Goal: Transaction & Acquisition: Purchase product/service

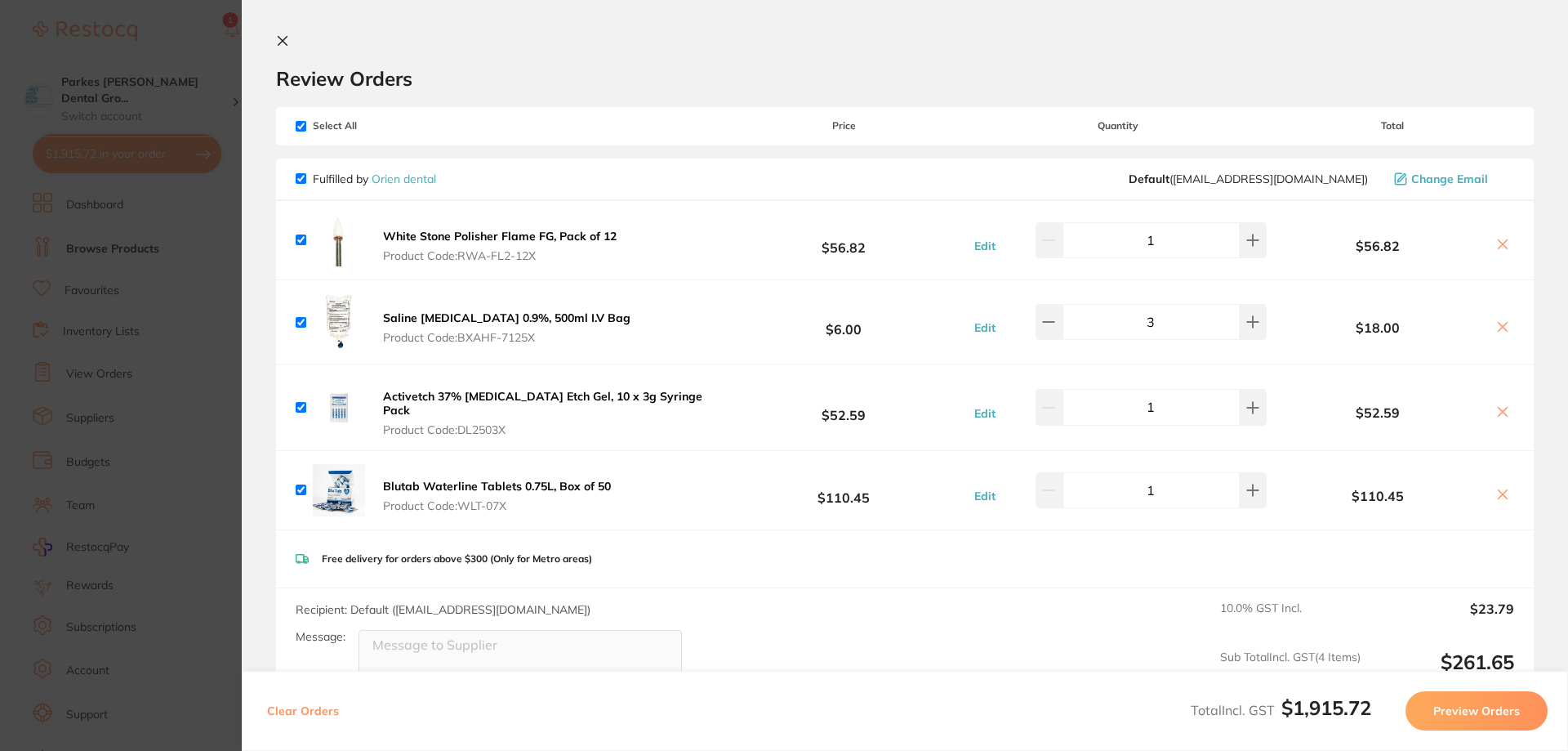
scroll to position [79, 0]
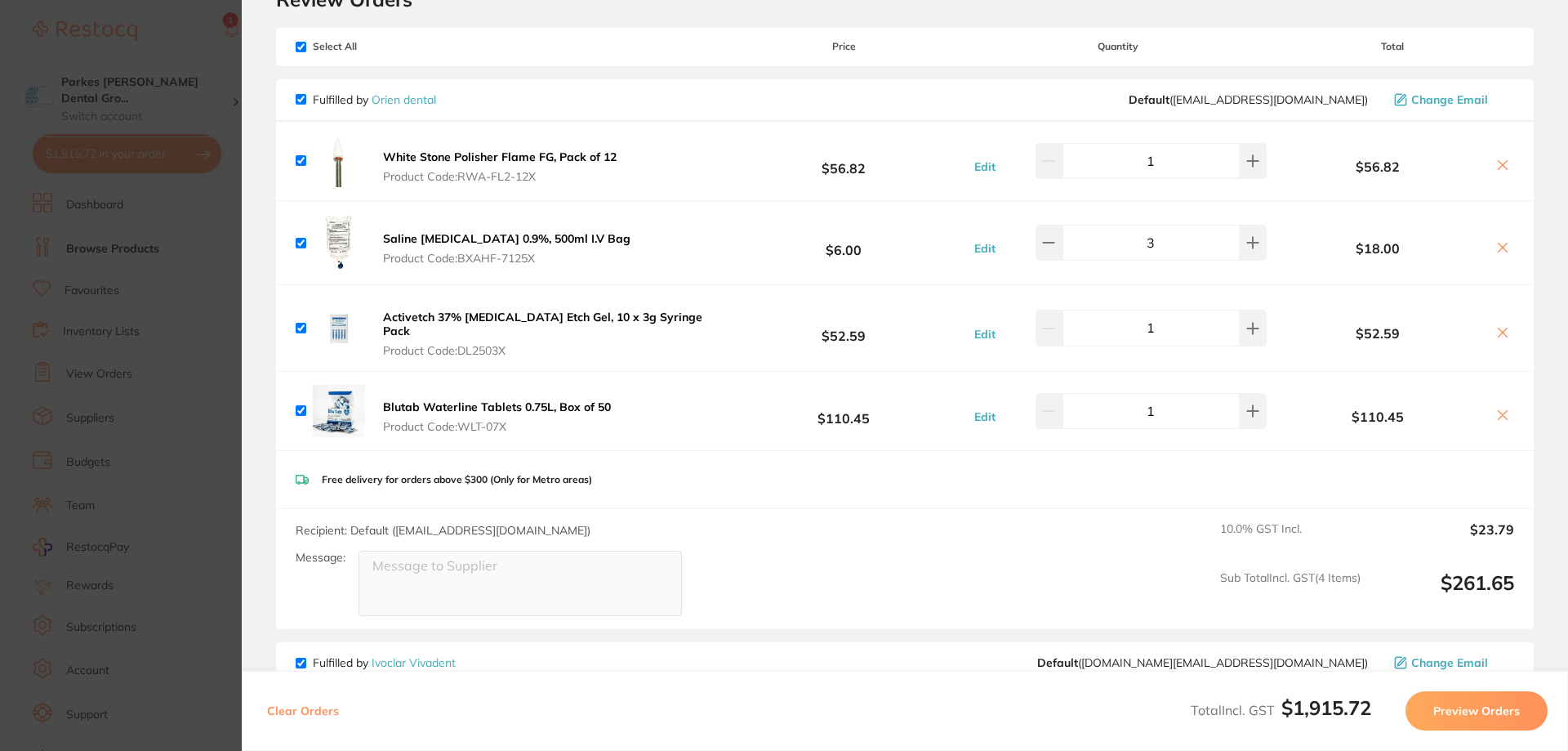
click at [205, 353] on section "Update RRP Set your pre negotiated price for this item. Item Agreed RRP (excl. …" at bounding box center [784, 375] width 1568 height 751
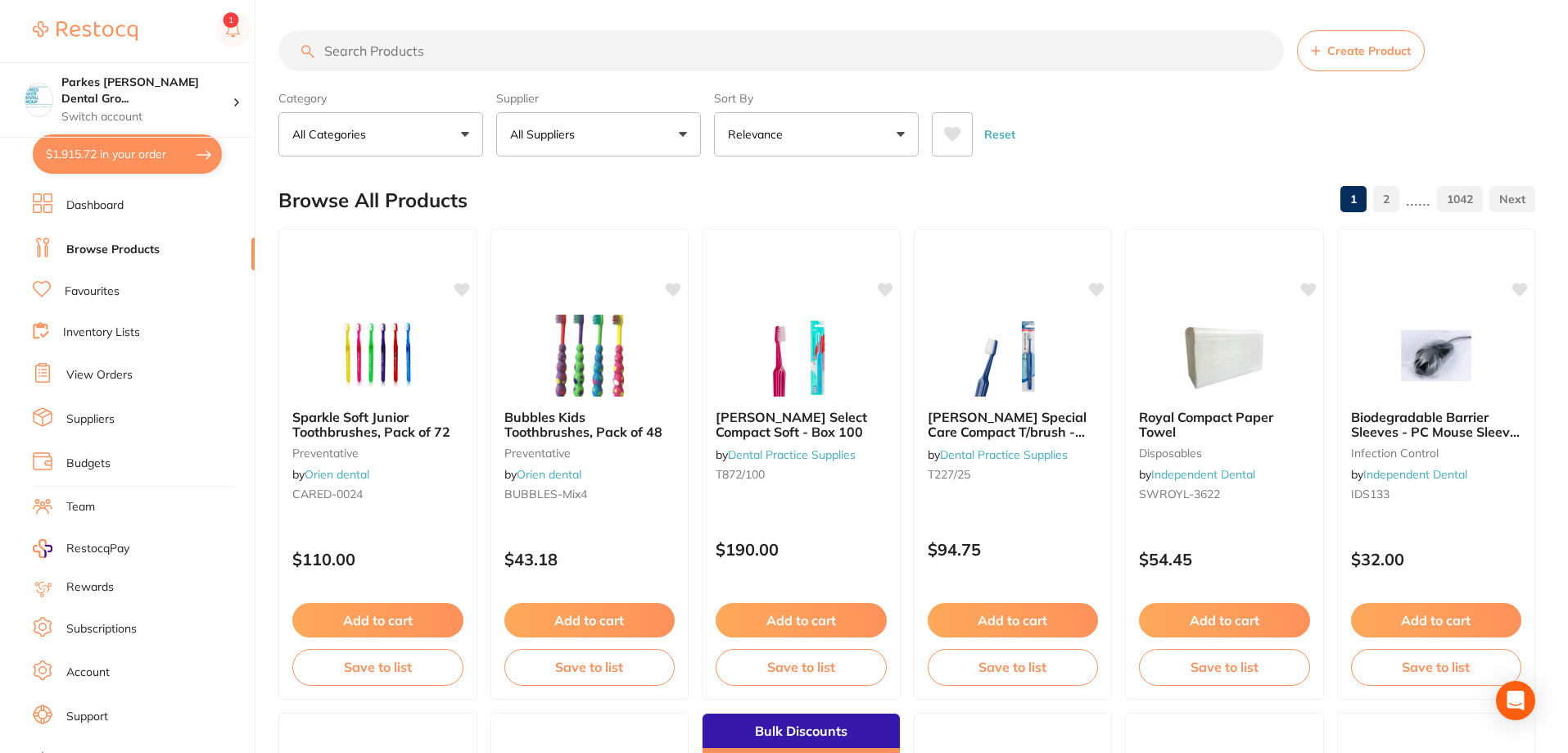
scroll to position [0, 0]
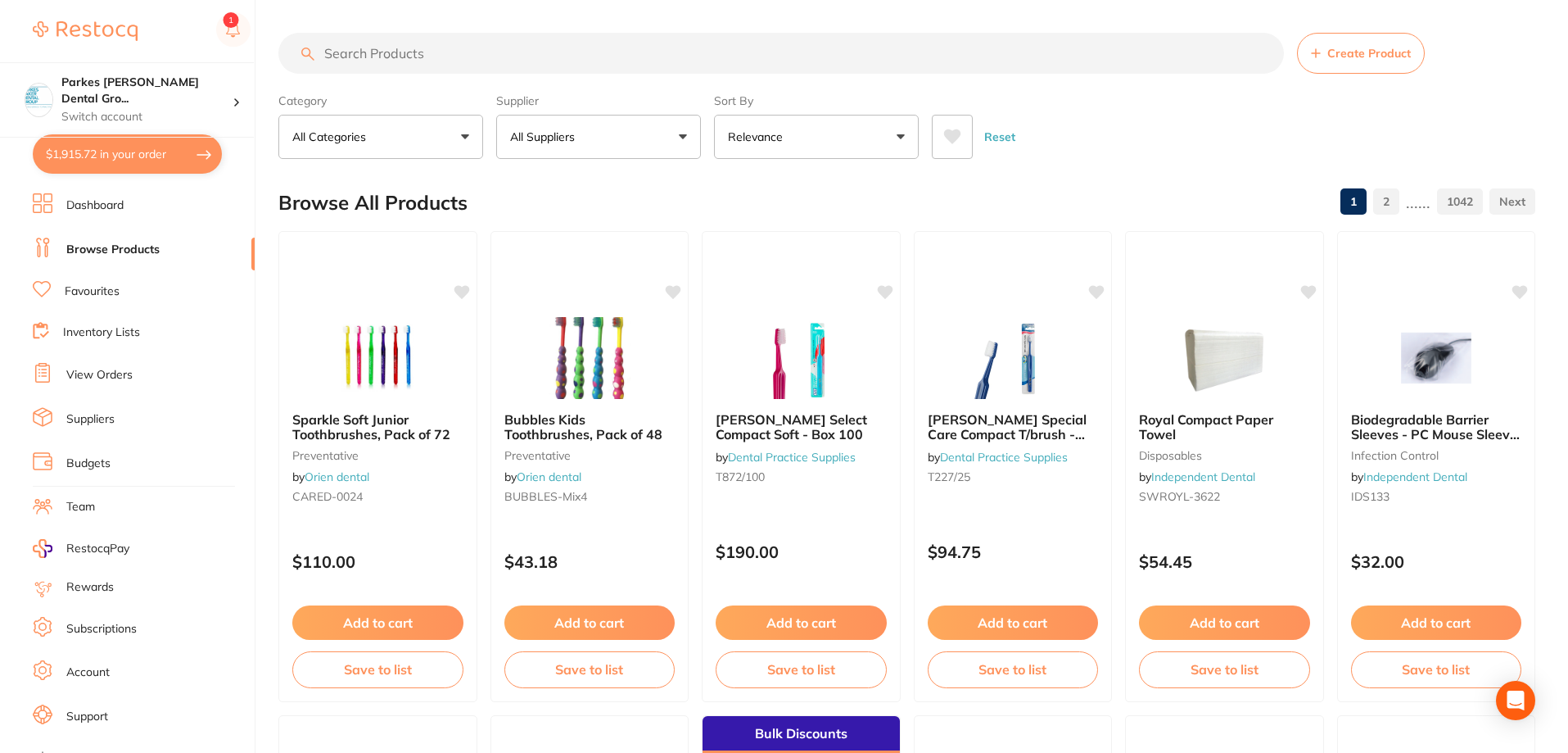
click at [569, 67] on input "search" at bounding box center [781, 53] width 1005 height 41
type input "protemp"
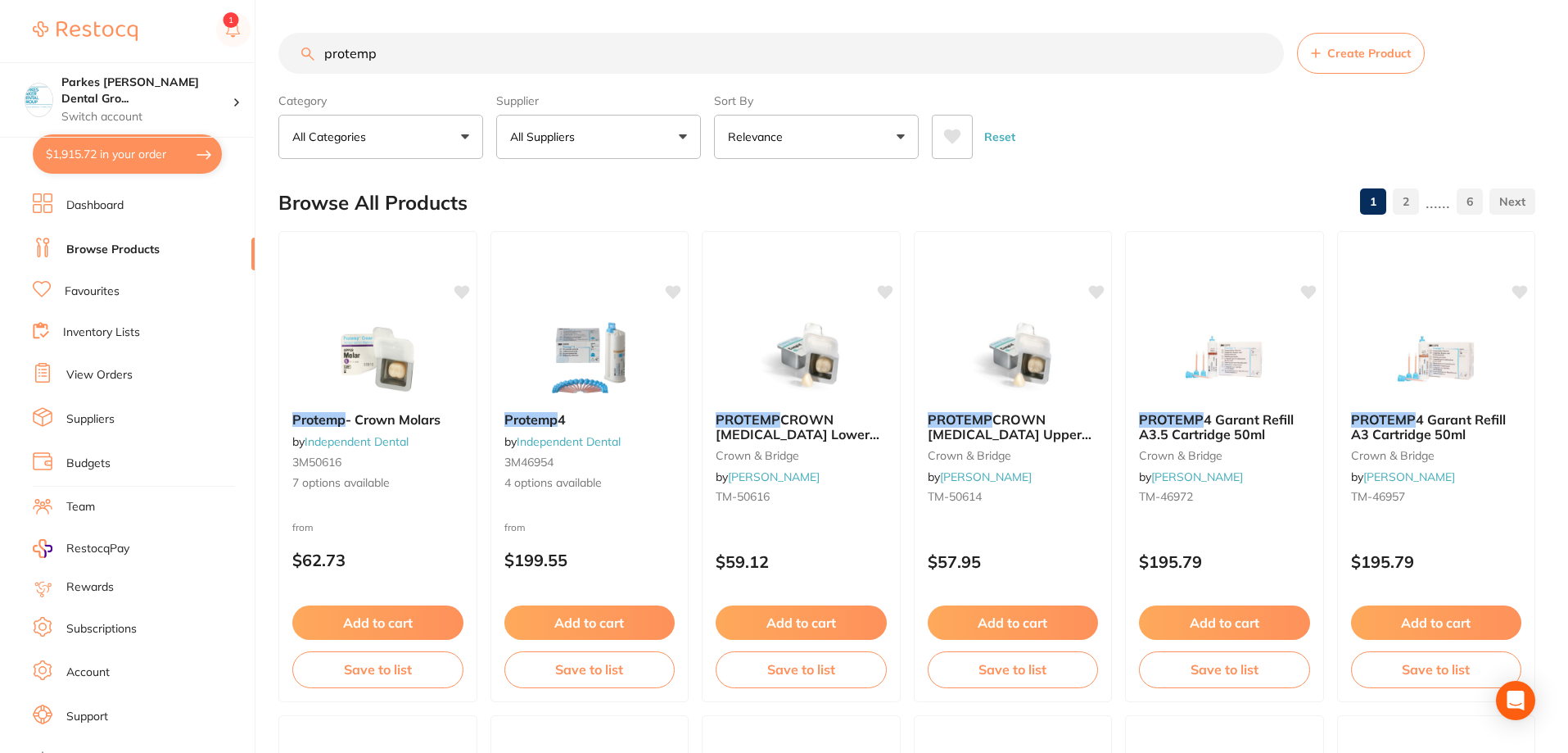
click at [618, 135] on button "All Suppliers" at bounding box center [599, 136] width 205 height 44
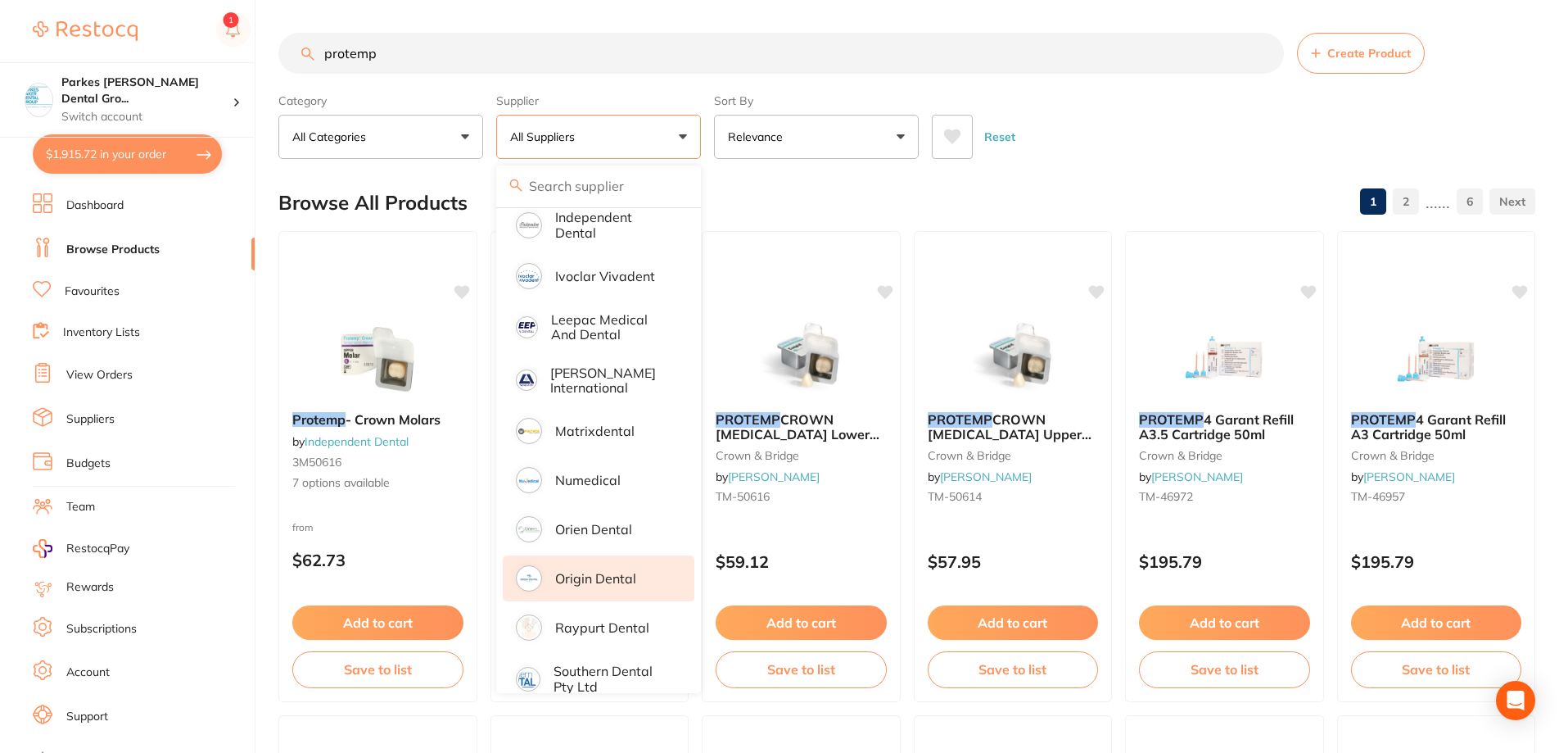
scroll to position [656, 0]
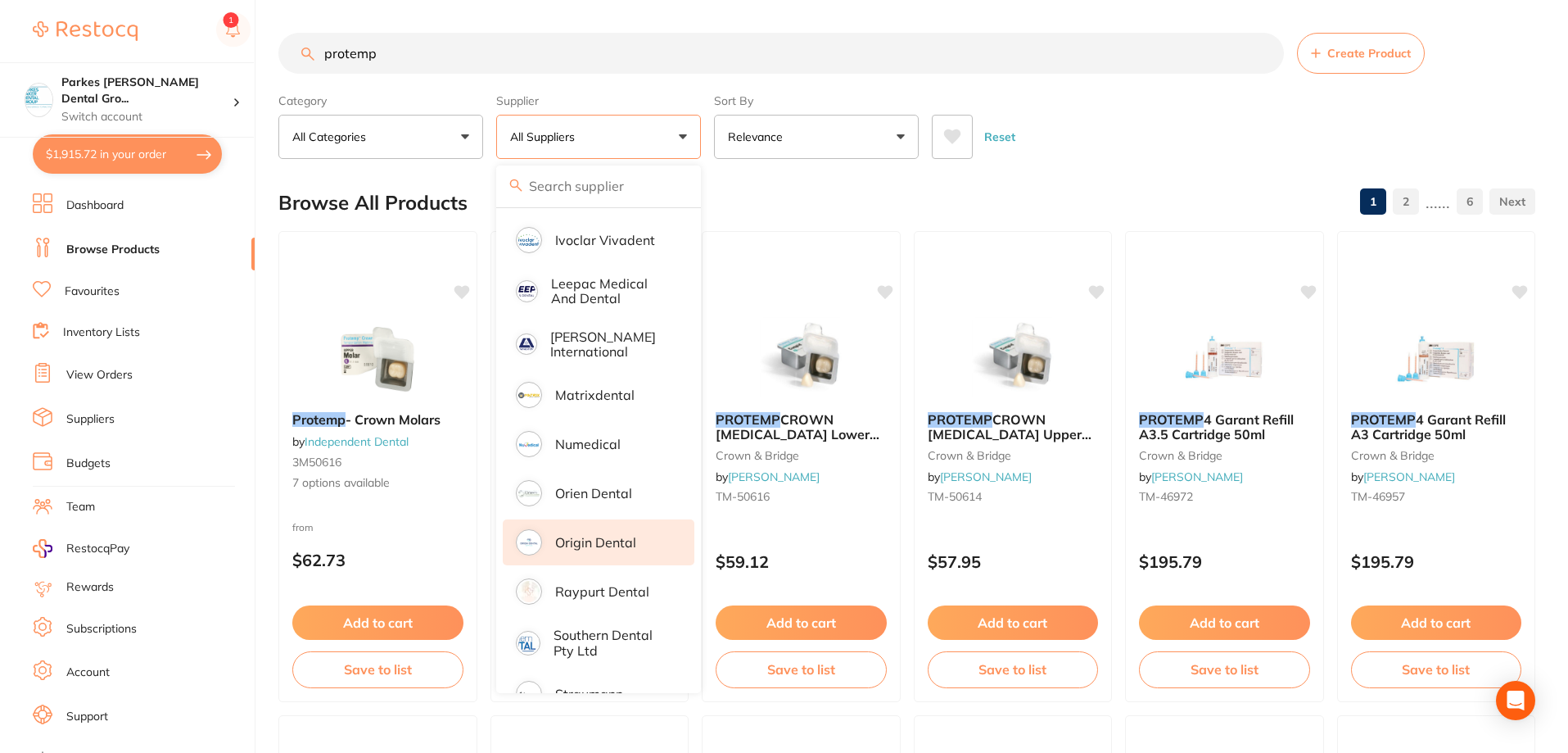
click at [600, 535] on p "Origin Dental" at bounding box center [596, 542] width 81 height 15
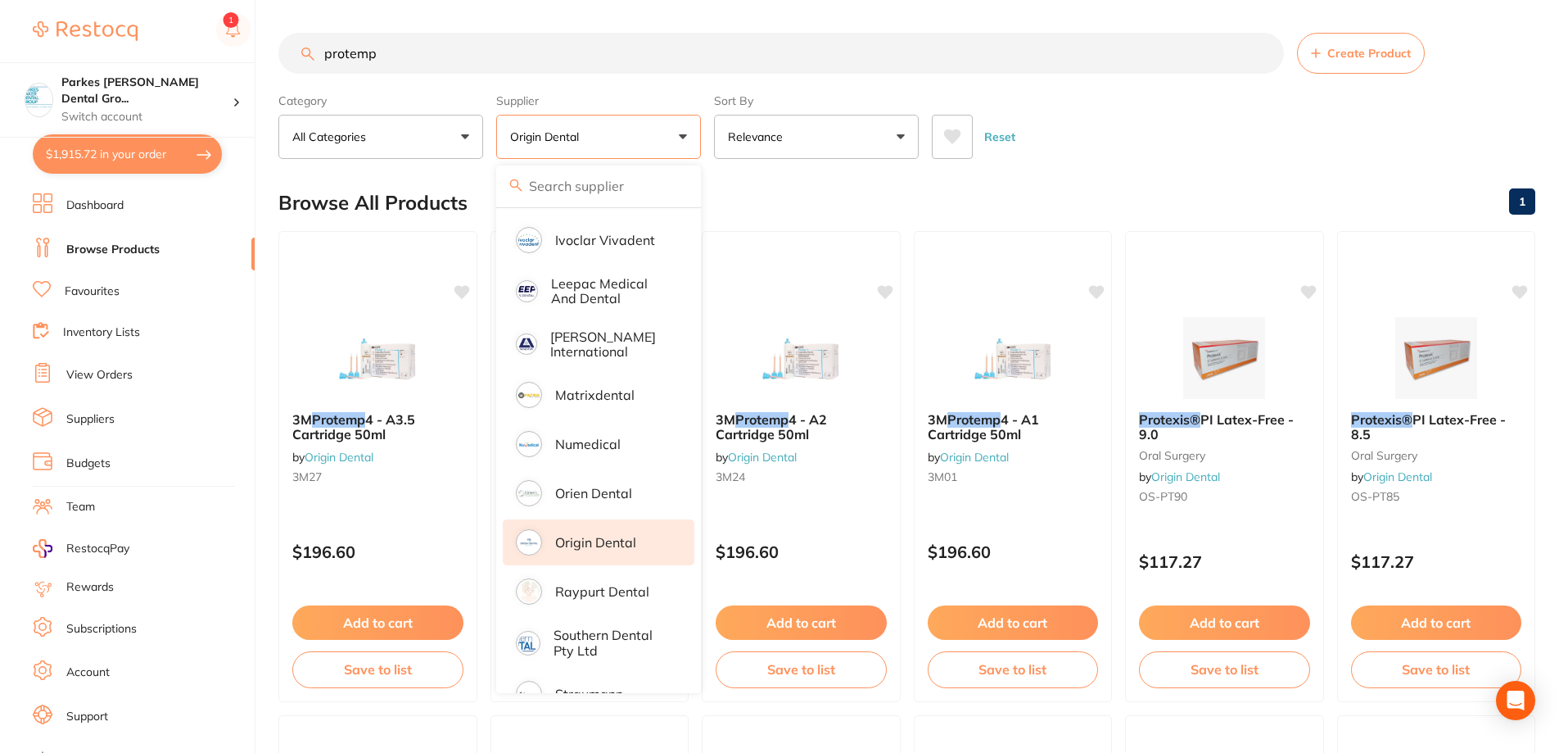
click at [778, 187] on div "Browse All Products 1" at bounding box center [907, 203] width 1257 height 55
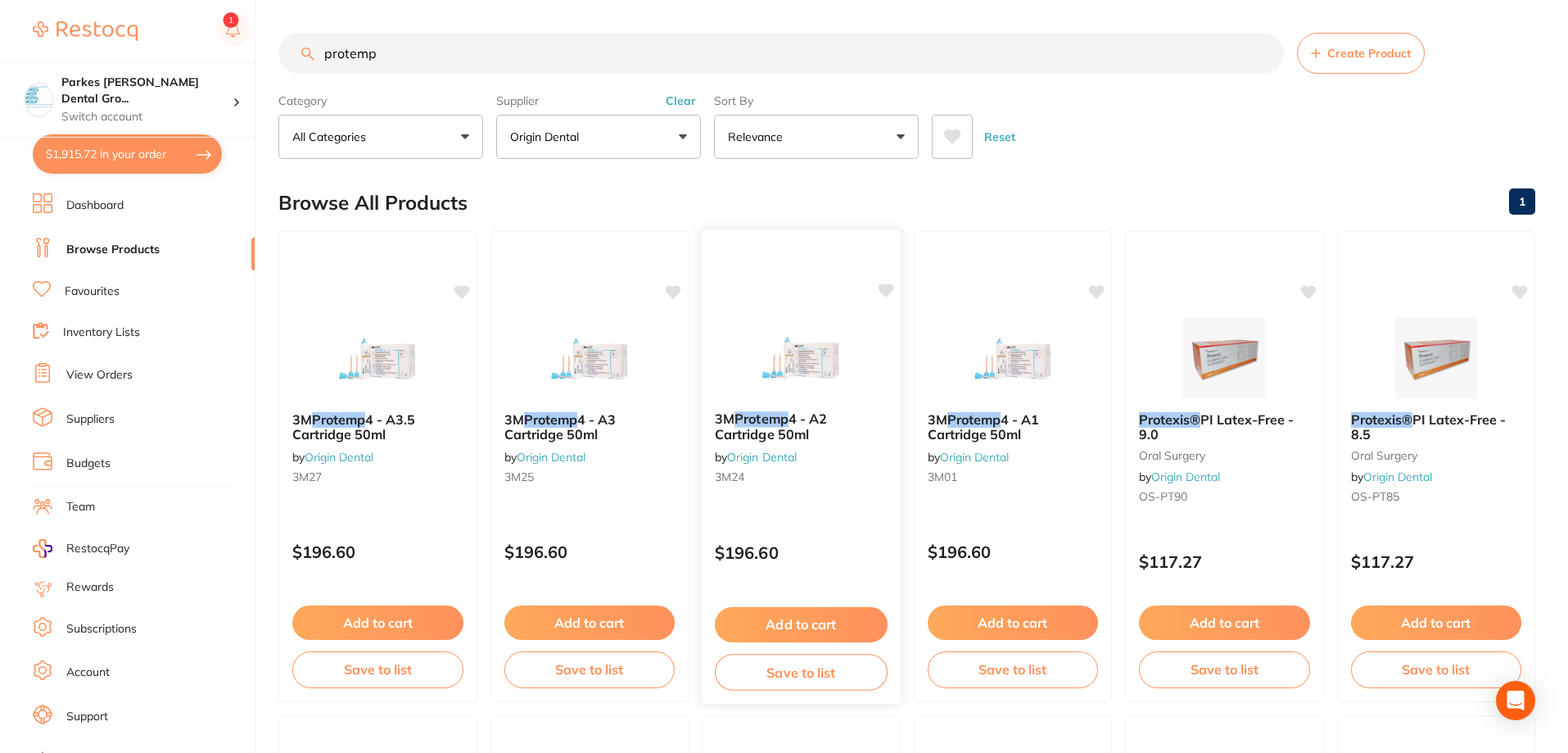
click at [818, 626] on button "Add to cart" at bounding box center [801, 625] width 173 height 35
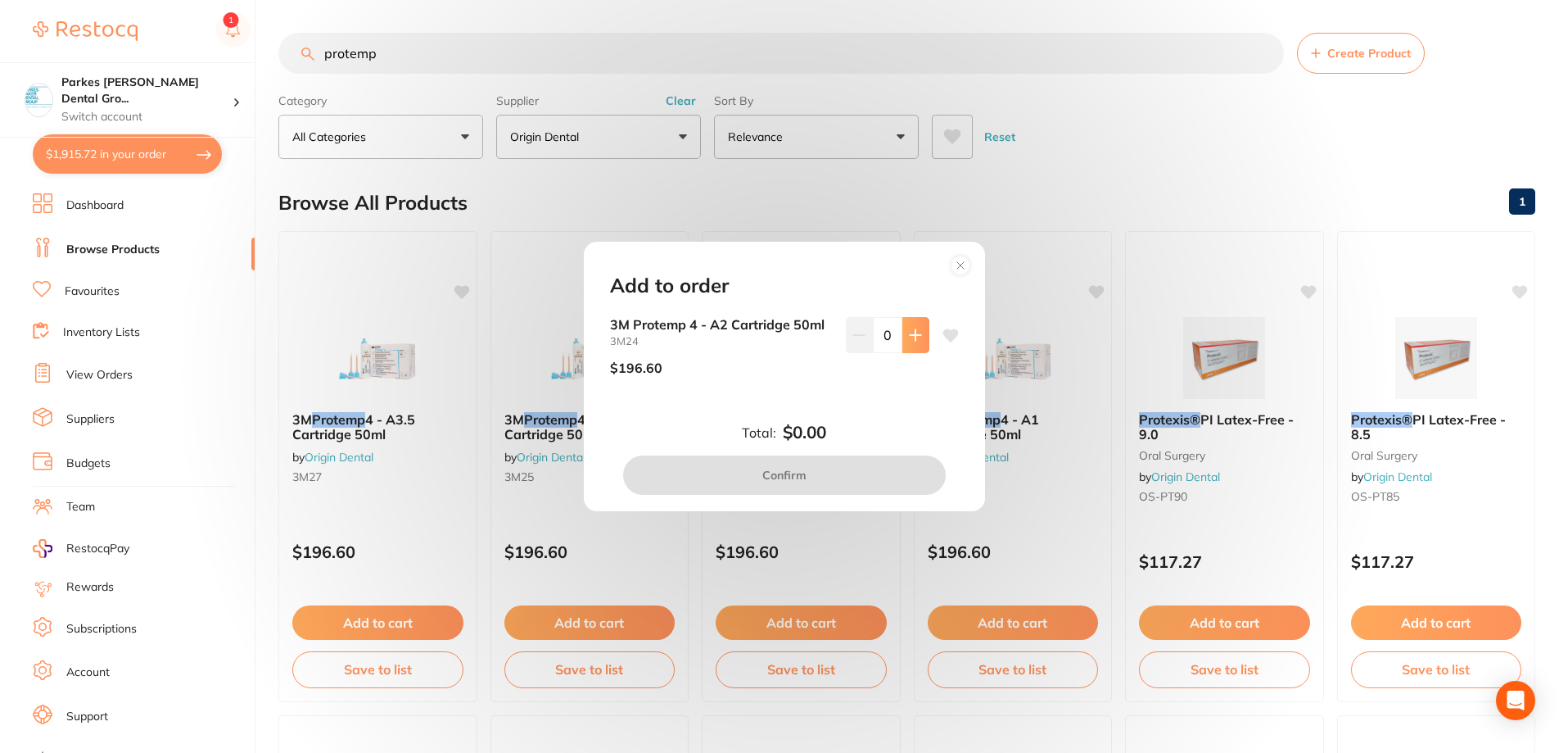
click at [909, 331] on icon at bounding box center [915, 335] width 13 height 13
type input "1"
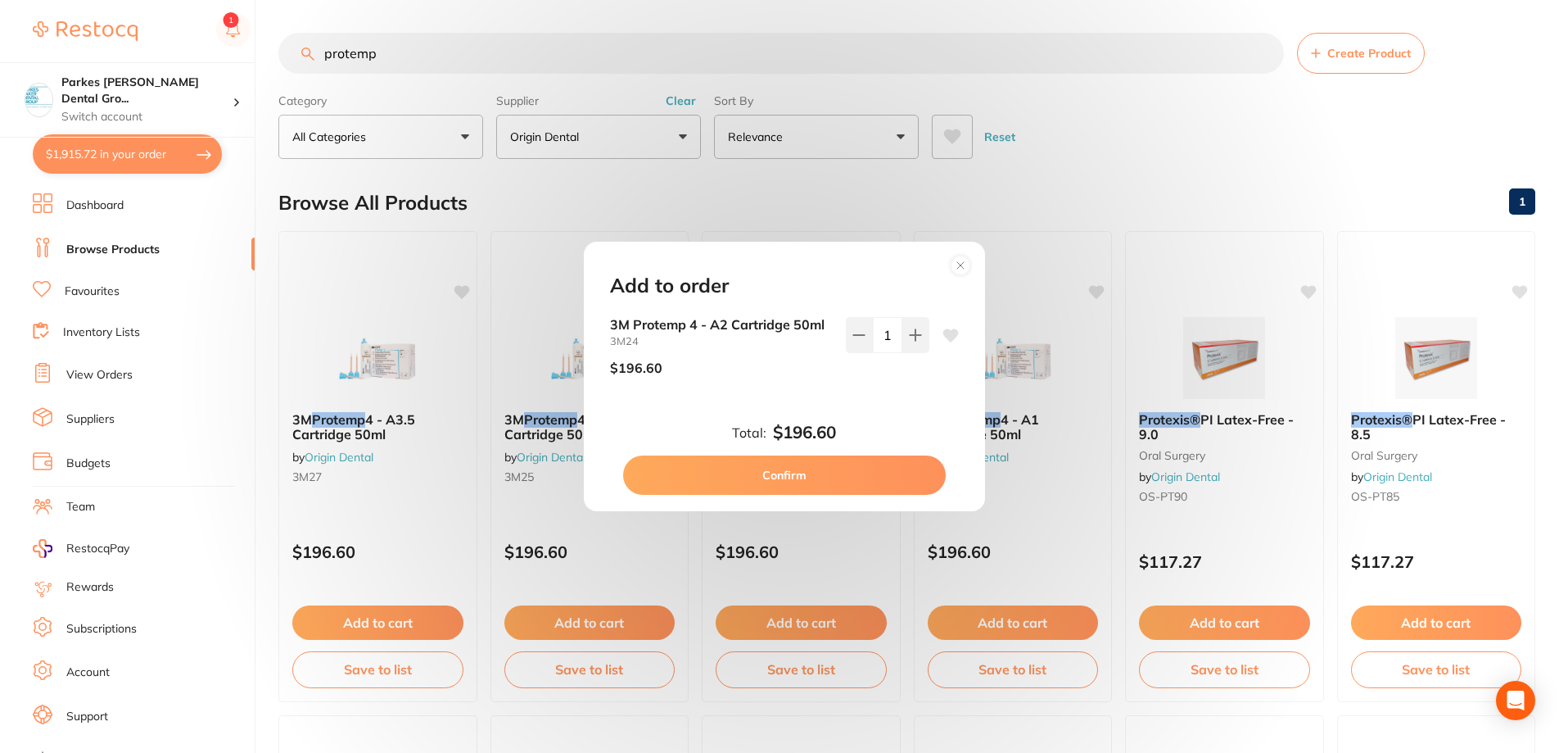
click at [847, 471] on button "Confirm" at bounding box center [784, 475] width 323 height 40
checkbox input "false"
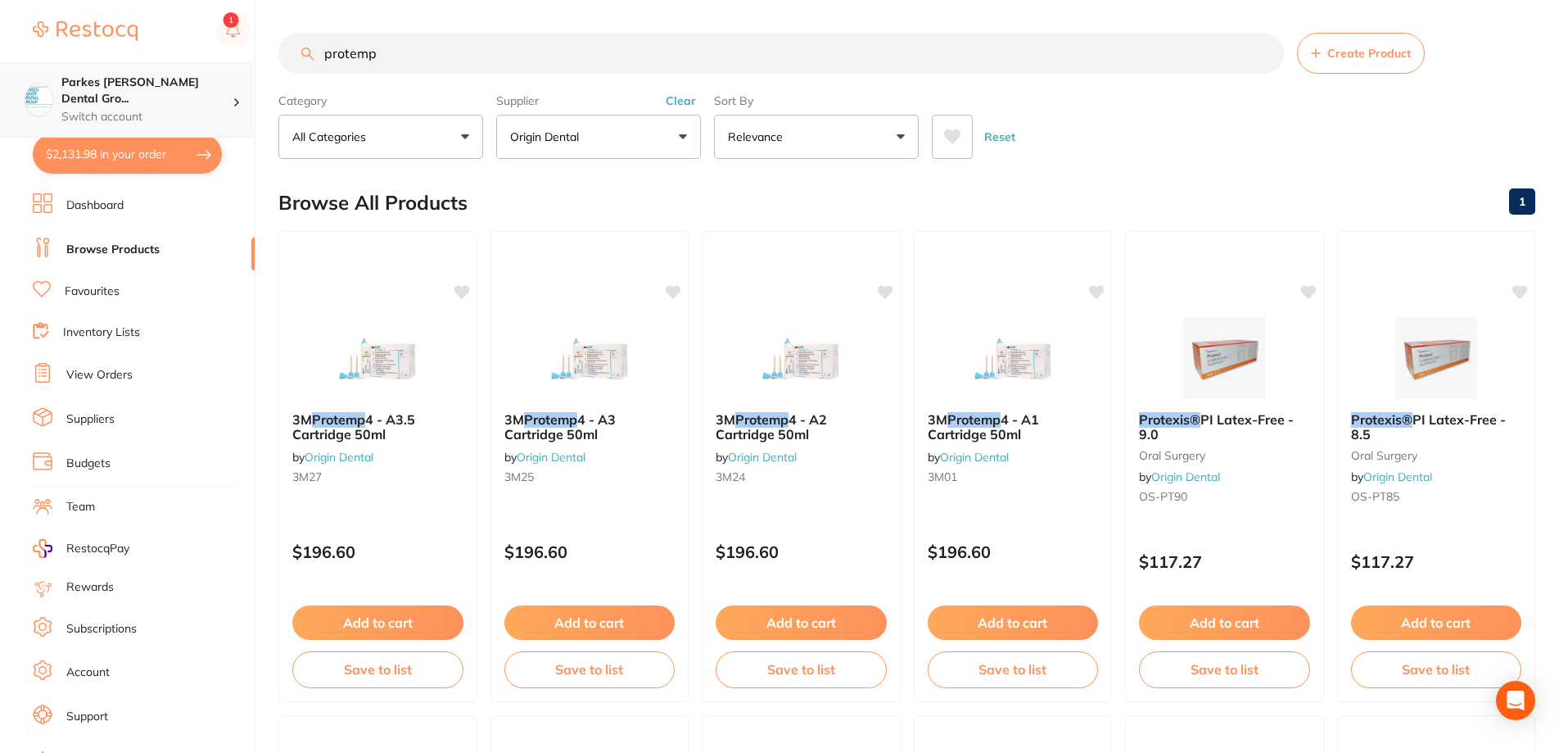
drag, startPoint x: 563, startPoint y: 50, endPoint x: 157, endPoint y: 88, distance: 407.8
click at [157, 88] on div "$2,131.98 Parkes [PERSON_NAME] Dental Gro... Switch account Parkes [PERSON_NAME…" at bounding box center [784, 376] width 1568 height 753
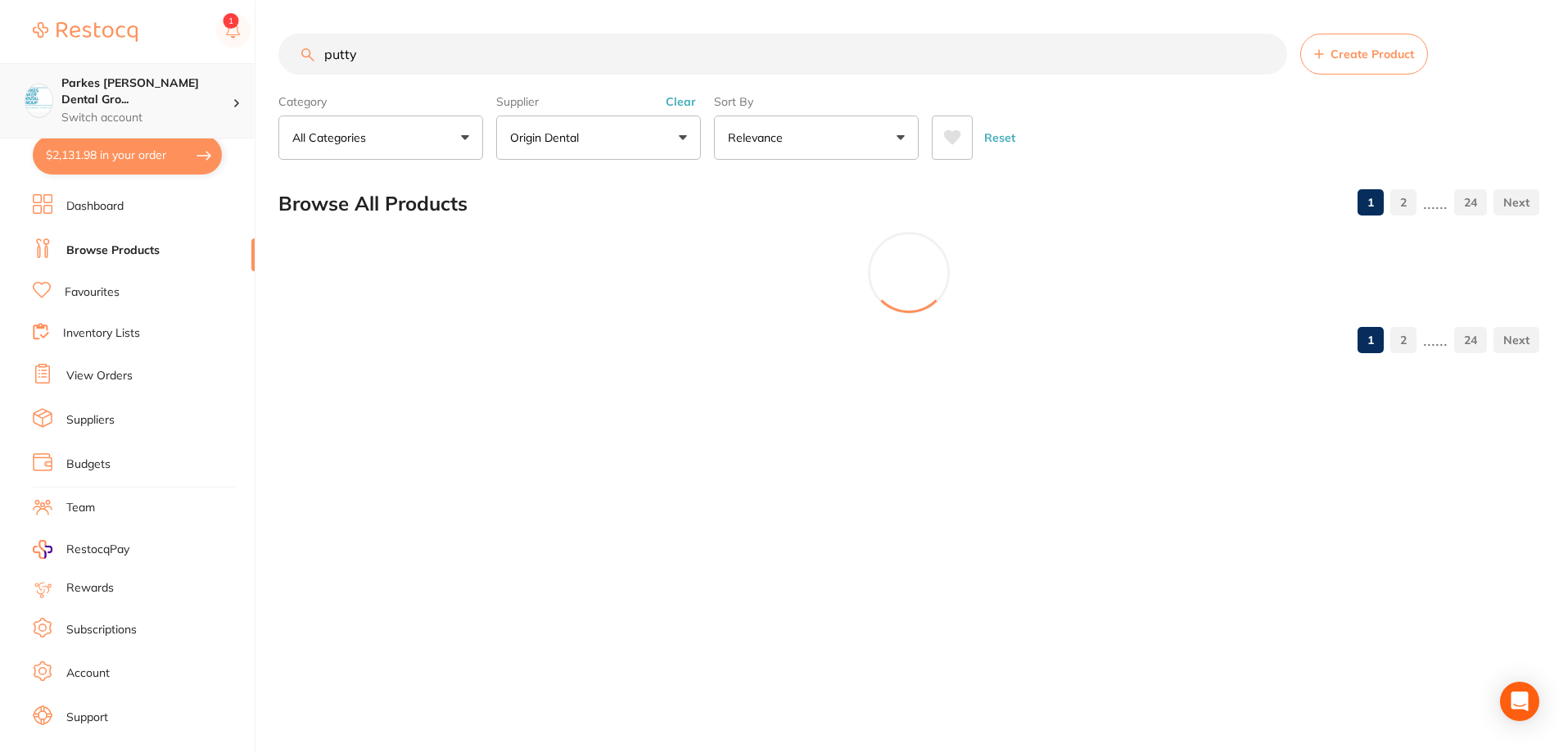
scroll to position [577, 0]
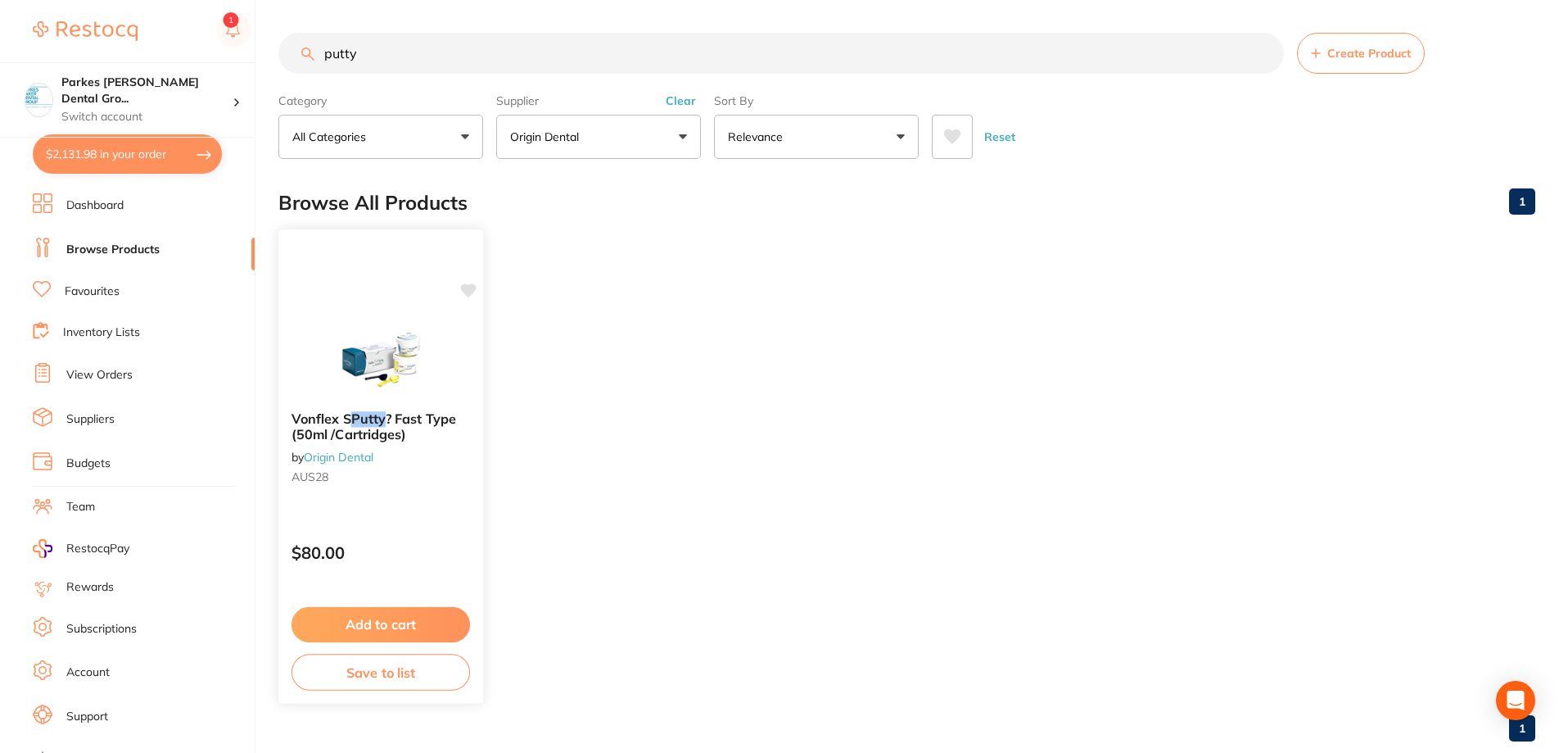
type input "putty"
click at [437, 625] on button "Add to cart" at bounding box center [381, 625] width 179 height 35
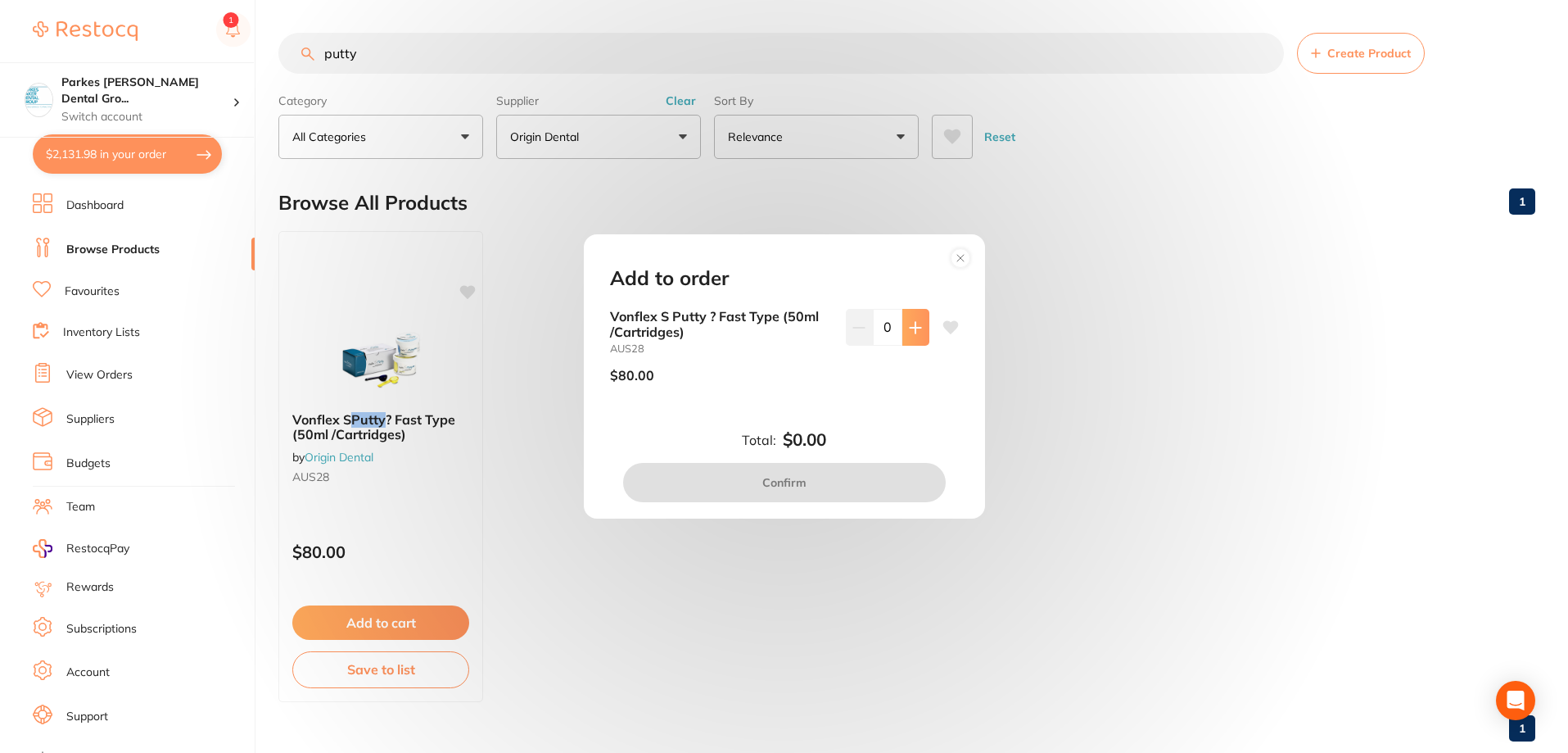
click at [925, 331] on button at bounding box center [915, 327] width 27 height 36
type input "1"
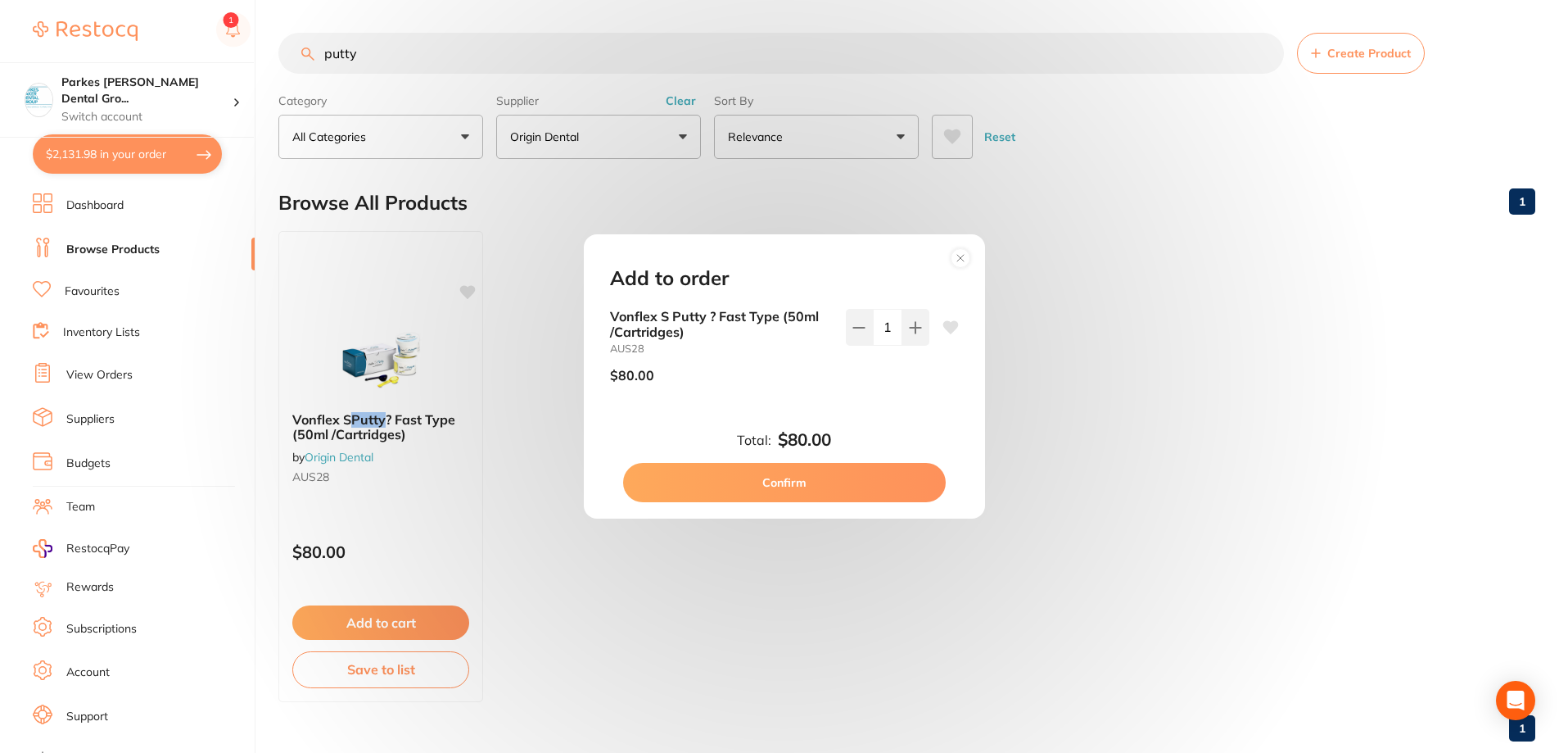
click at [854, 486] on button "Confirm" at bounding box center [784, 483] width 323 height 40
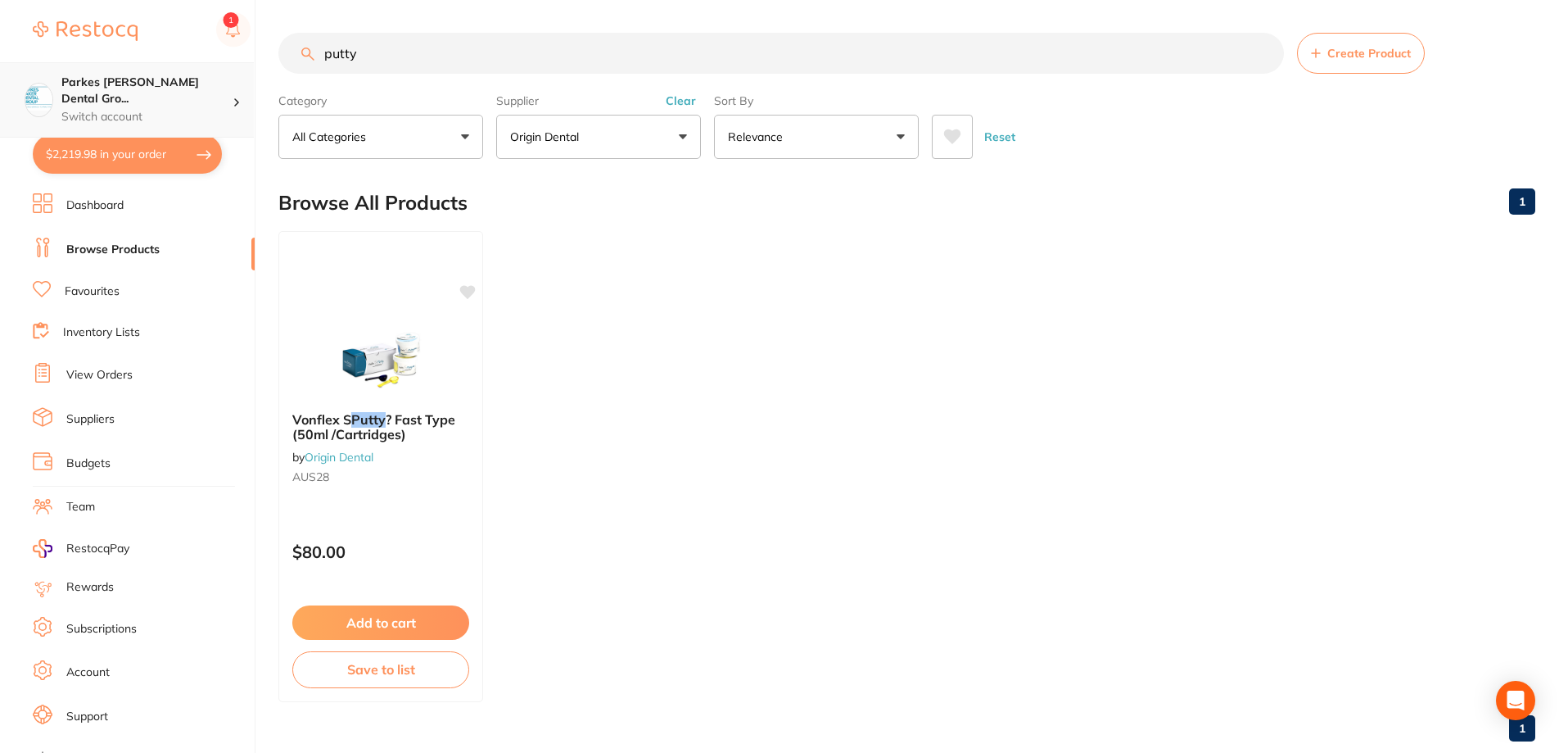
drag, startPoint x: 365, startPoint y: 55, endPoint x: 192, endPoint y: 65, distance: 173.3
click at [192, 65] on div "$2,219.98 Parkes [PERSON_NAME] Dental Gro... Switch account Parkes [PERSON_NAME…" at bounding box center [784, 376] width 1568 height 753
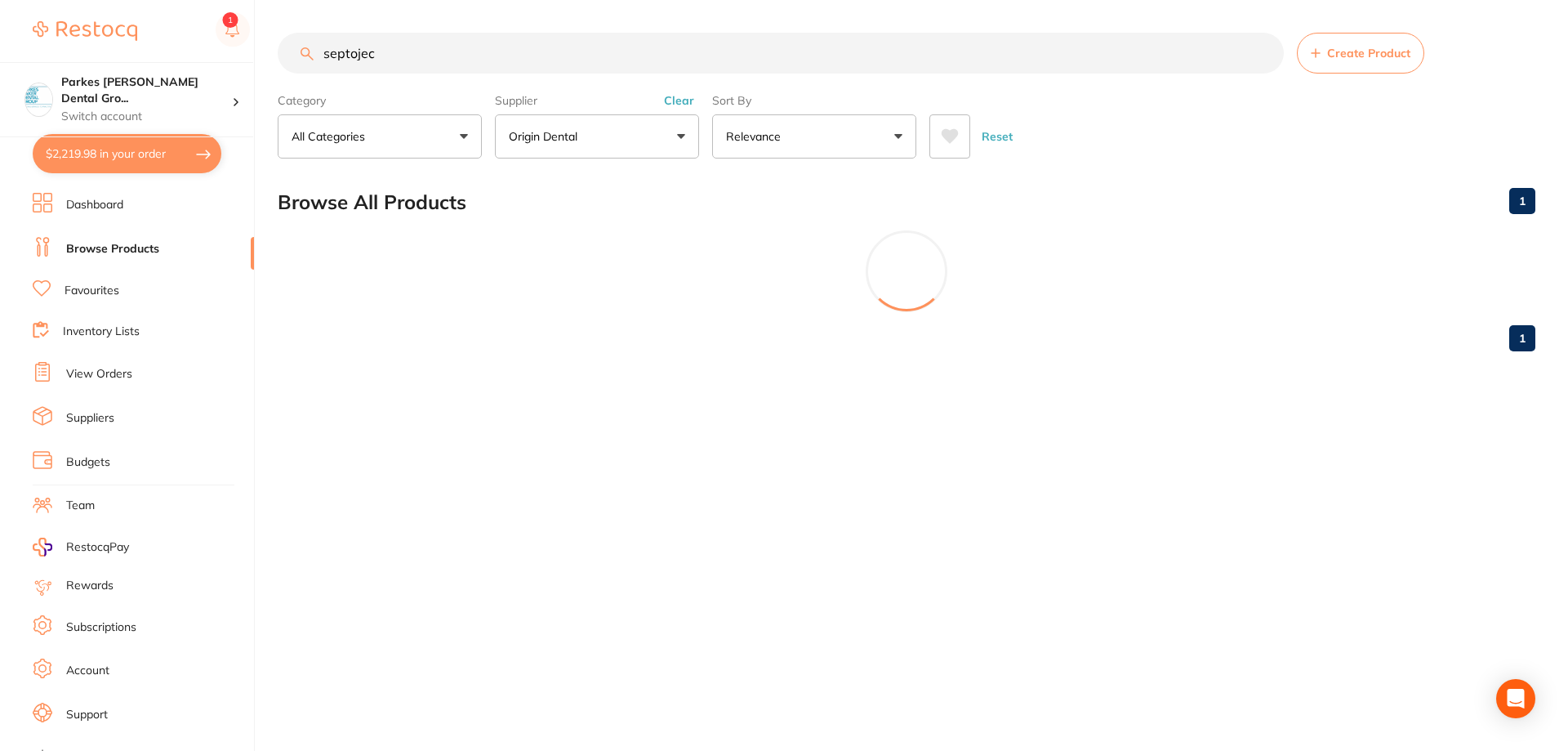
scroll to position [0, 0]
click at [691, 95] on button "Clear" at bounding box center [678, 100] width 40 height 15
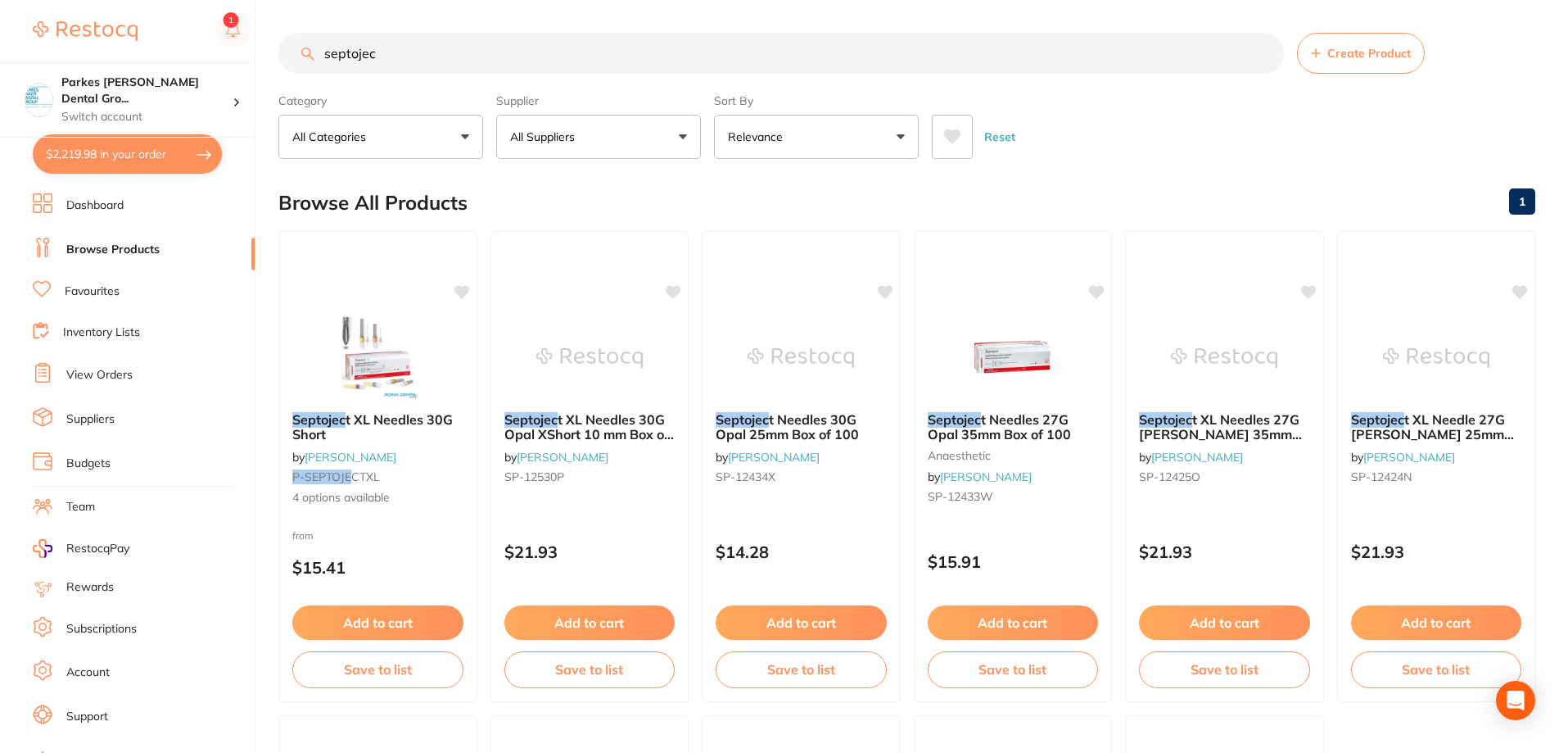
click at [497, 52] on input "septojec" at bounding box center [781, 53] width 1005 height 41
type input "septoject"
click at [361, 528] on div "from $15.41" at bounding box center [378, 556] width 197 height 59
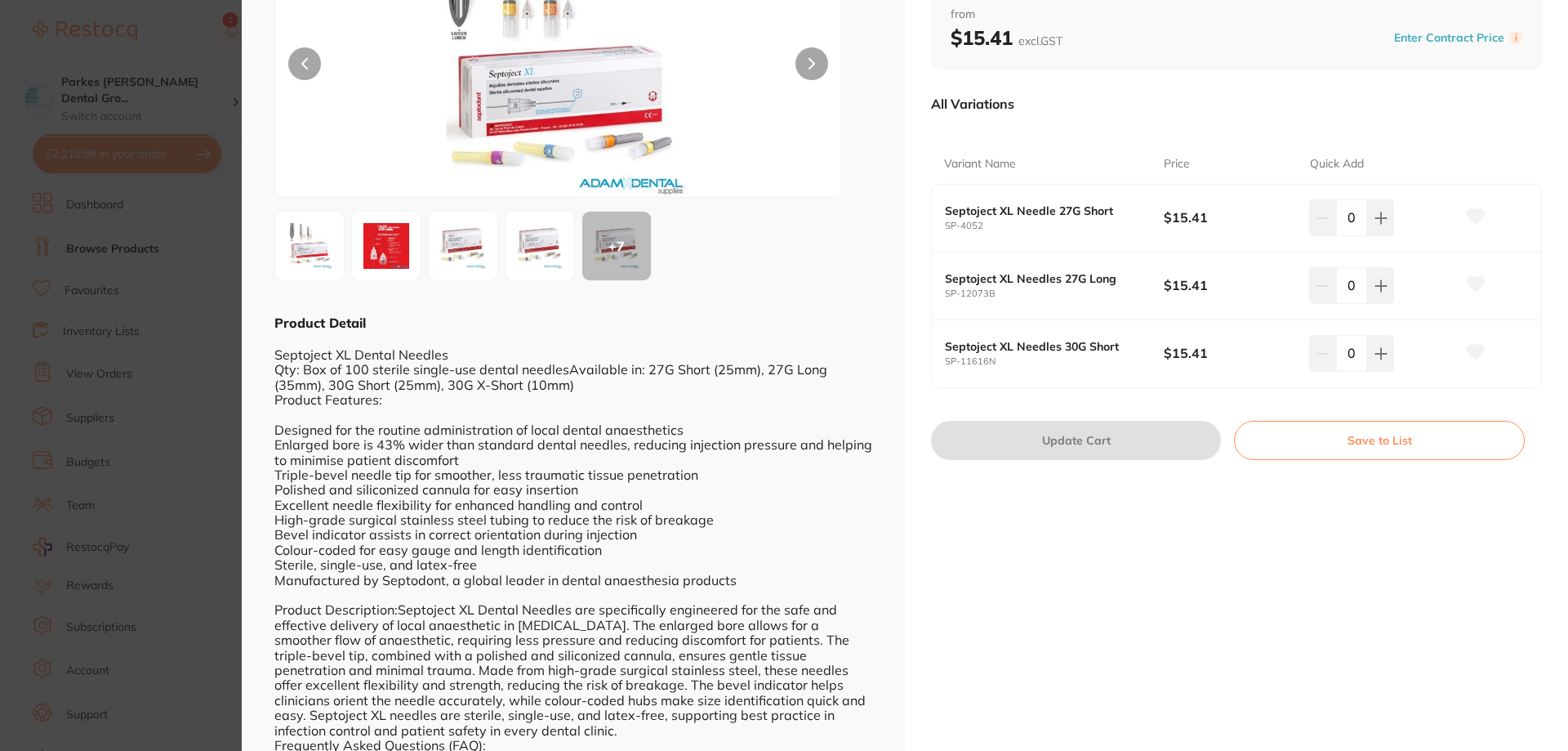
scroll to position [82, 0]
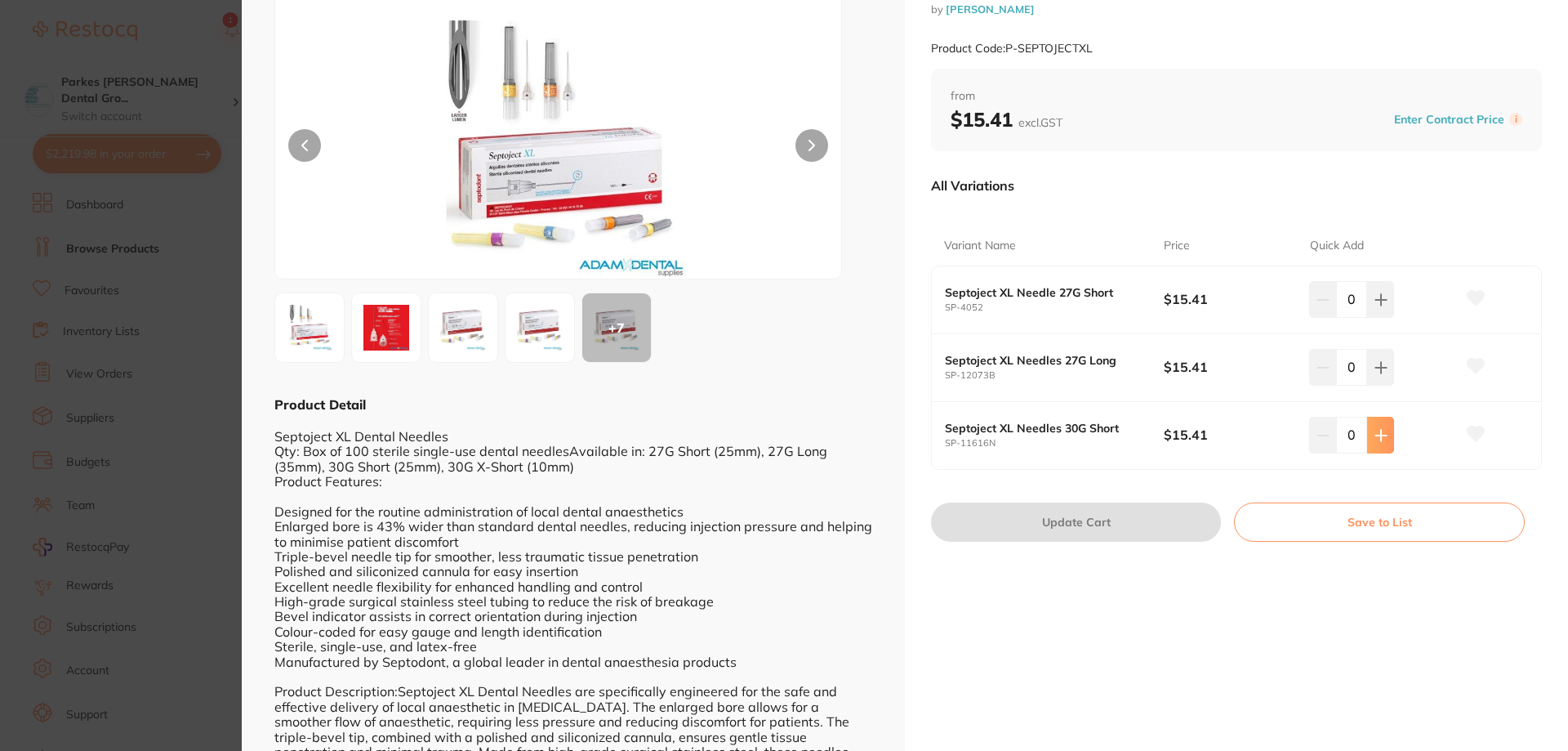
click at [1380, 427] on button at bounding box center [1380, 435] width 27 height 36
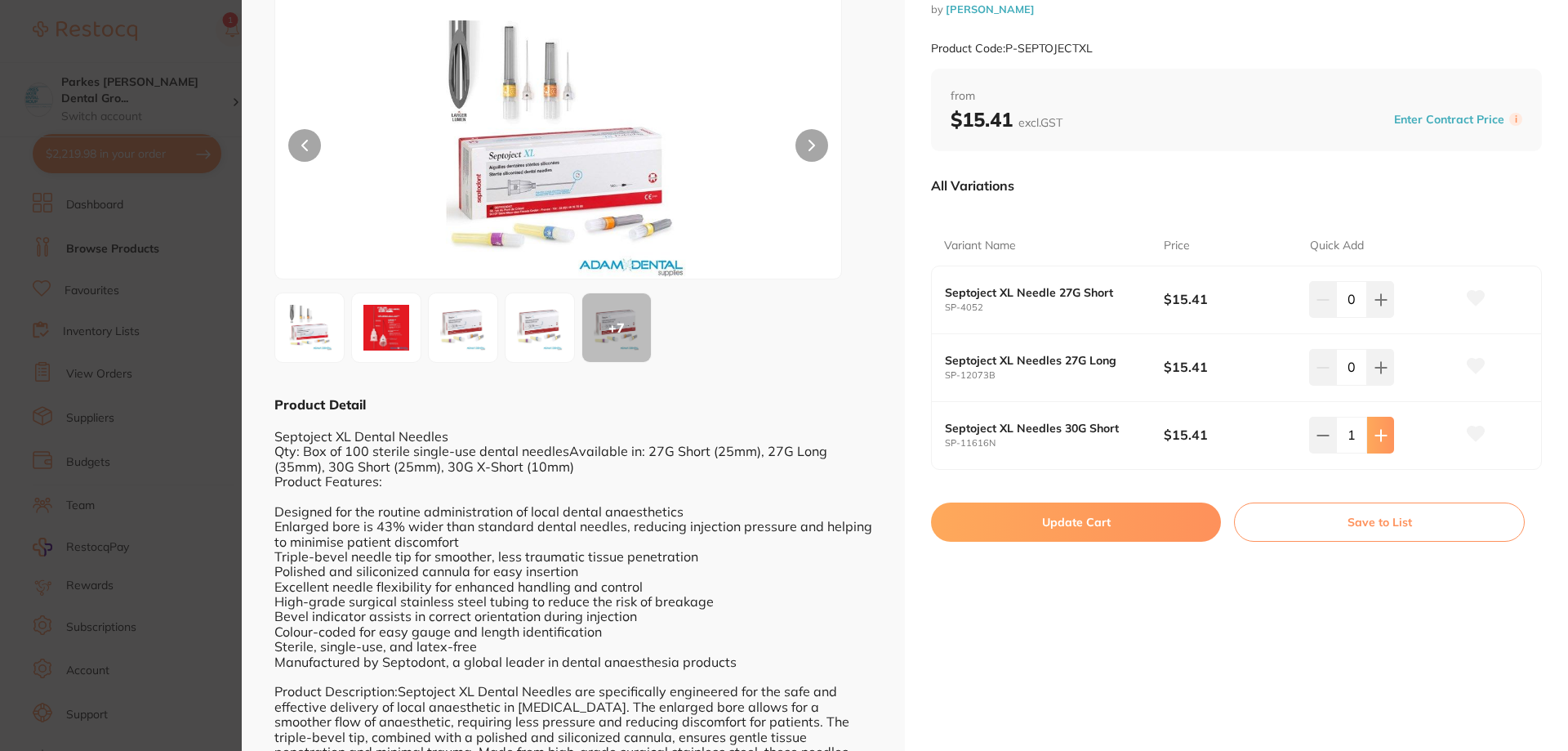
click at [1380, 427] on button at bounding box center [1380, 435] width 27 height 36
type input "2"
click at [1136, 524] on button "Update Cart" at bounding box center [1076, 523] width 290 height 39
checkbox input "false"
